Goal: Task Accomplishment & Management: Manage account settings

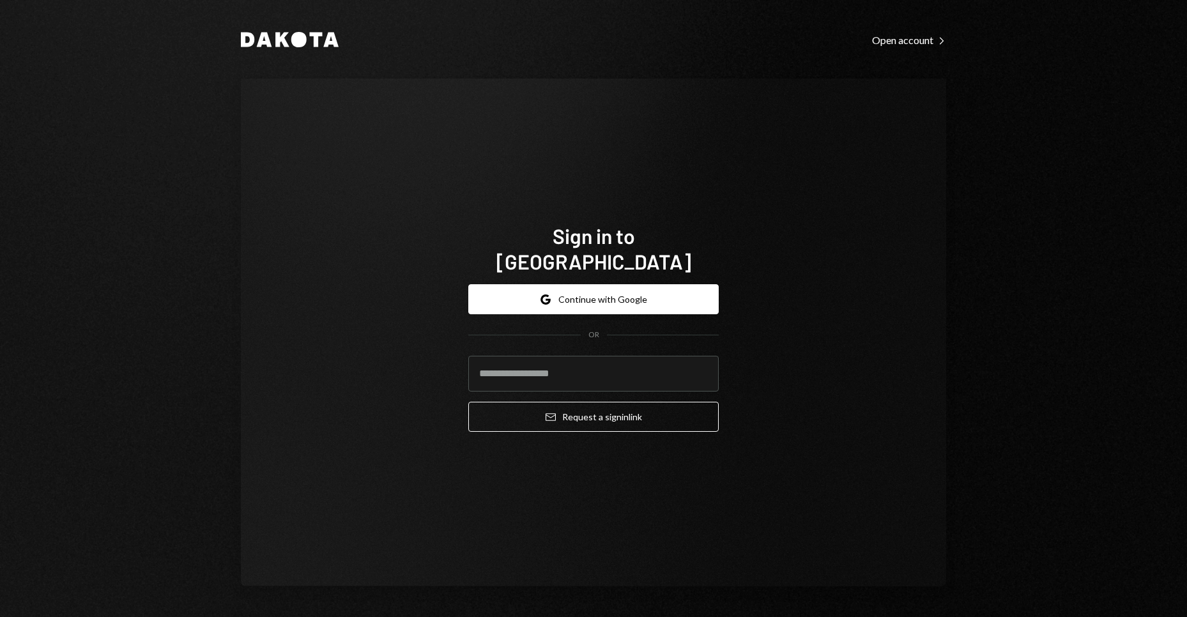
click at [585, 302] on form "Google Continue with Google OR Email Request a sign in link" at bounding box center [593, 358] width 251 height 148
click at [575, 290] on button "Google Continue with Google" at bounding box center [593, 299] width 251 height 30
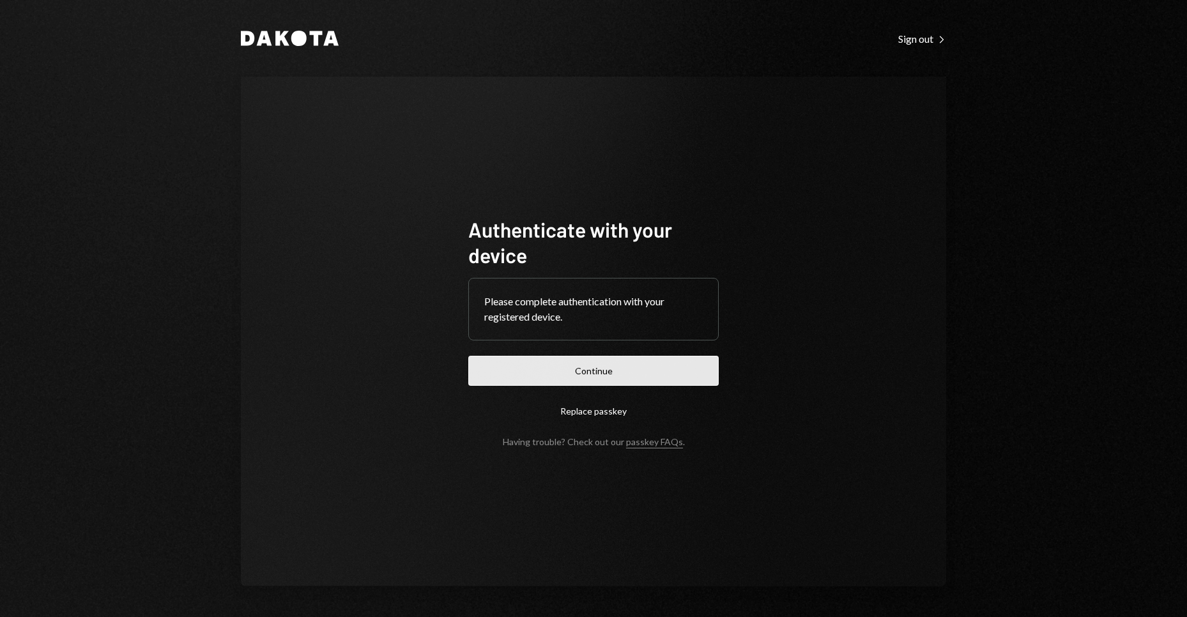
click at [594, 362] on button "Continue" at bounding box center [593, 371] width 251 height 30
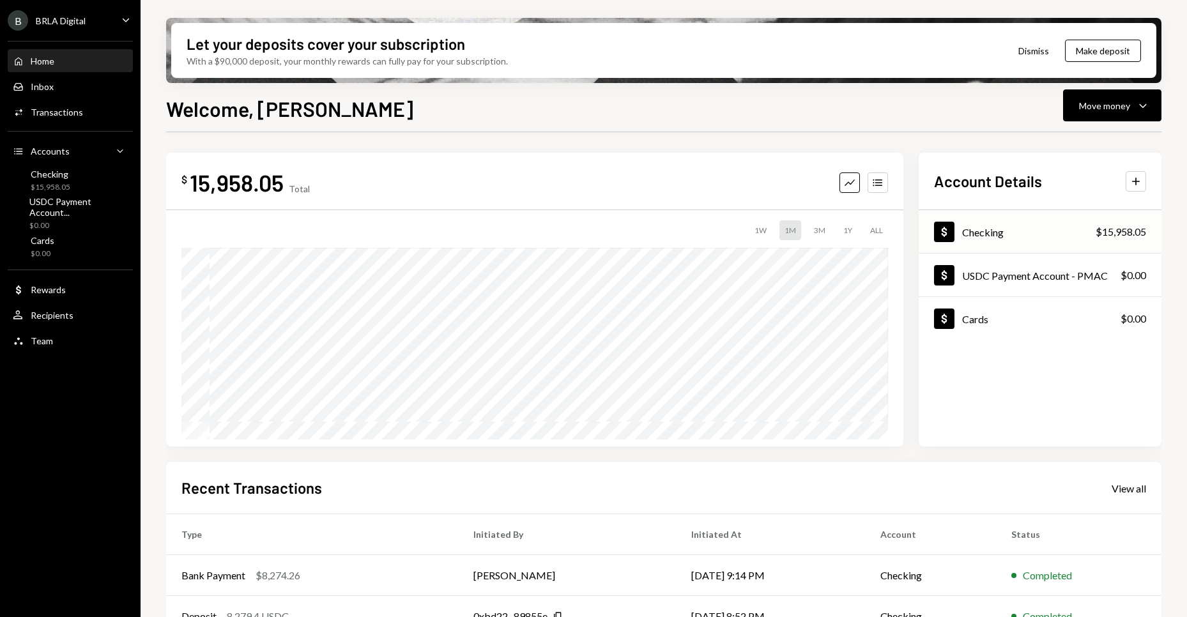
scroll to position [153, 0]
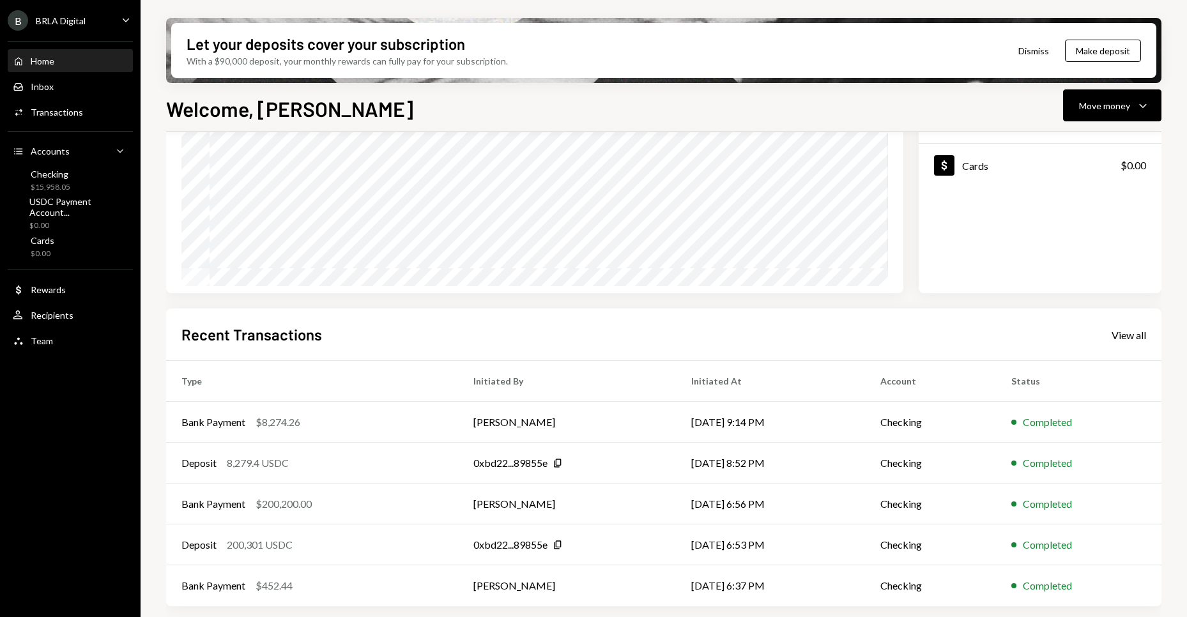
click at [1134, 343] on div "Recent Transactions View all" at bounding box center [663, 334] width 965 height 21
click at [1123, 329] on div "View all" at bounding box center [1129, 335] width 35 height 13
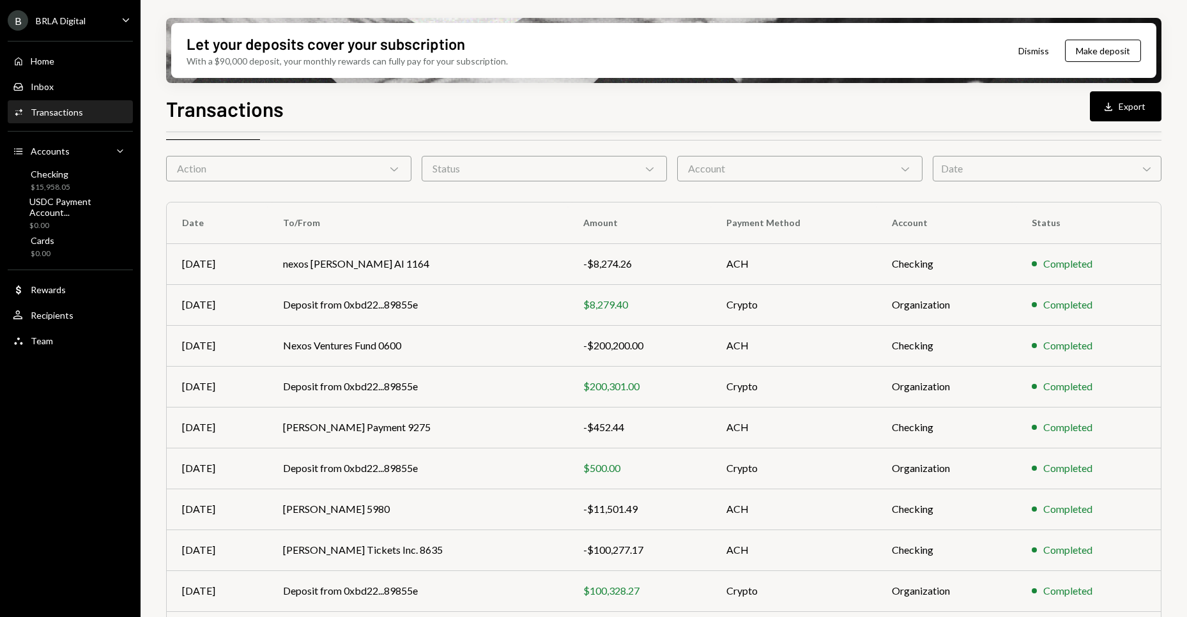
scroll to position [111, 0]
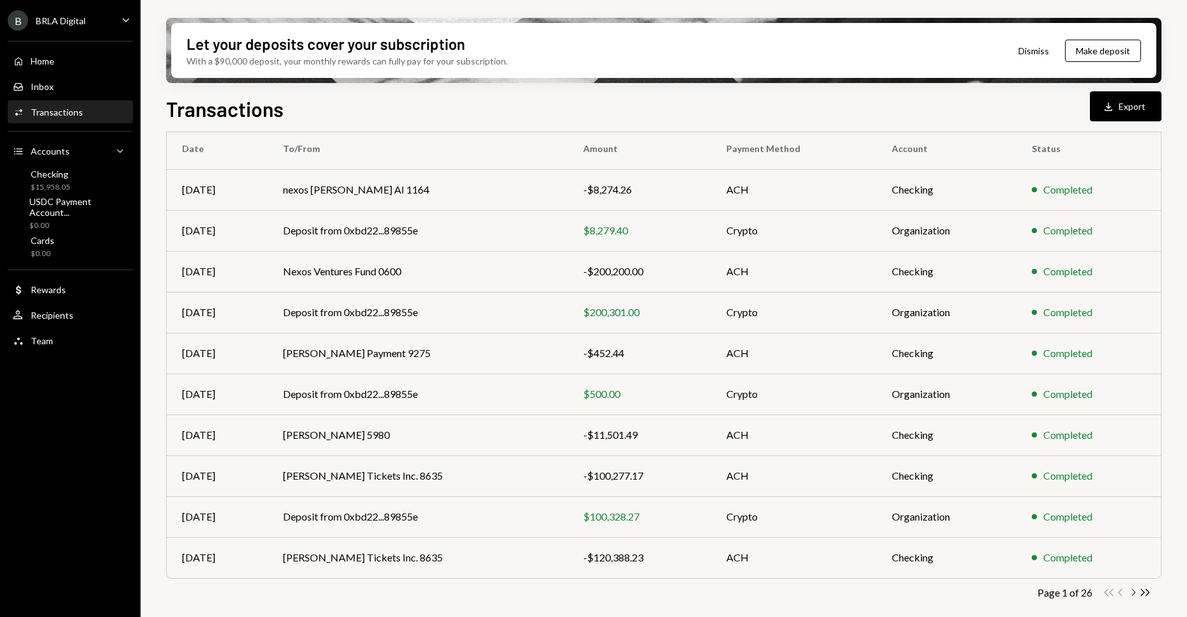
click at [1135, 591] on icon "Chevron Right" at bounding box center [1133, 593] width 12 height 12
